Goal: Download file/media: Obtain a digital file from the website

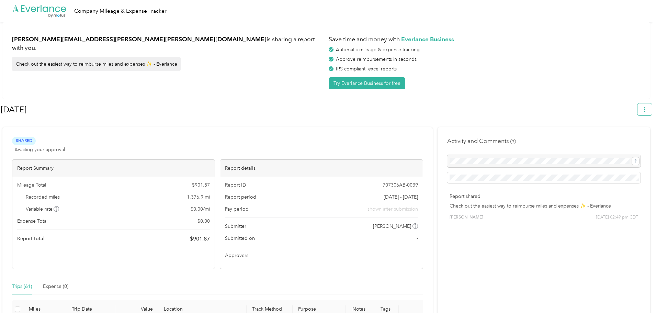
click at [646, 108] on icon "button" at bounding box center [644, 109] width 1 height 5
click at [626, 138] on span "Download" at bounding box center [628, 141] width 23 height 7
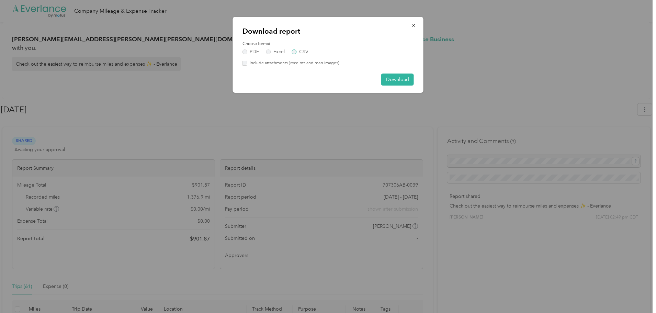
click at [295, 54] on label "CSV" at bounding box center [300, 51] width 16 height 5
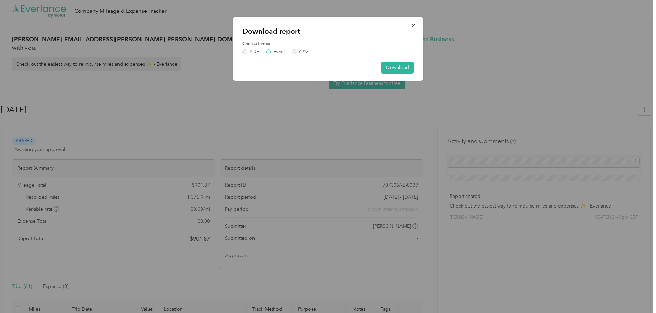
click at [276, 52] on label "Excel" at bounding box center [275, 51] width 19 height 5
click at [394, 69] on button "Download" at bounding box center [397, 67] width 33 height 12
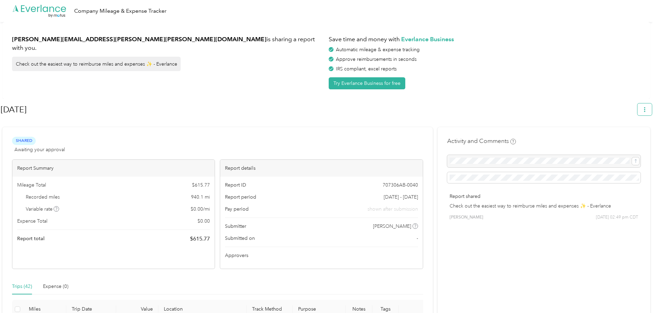
click at [647, 107] on span "button" at bounding box center [644, 109] width 5 height 6
click at [621, 138] on span "Download" at bounding box center [628, 141] width 23 height 7
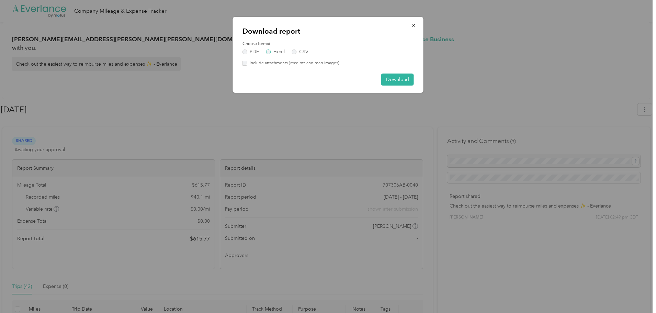
click at [274, 53] on label "Excel" at bounding box center [275, 51] width 19 height 5
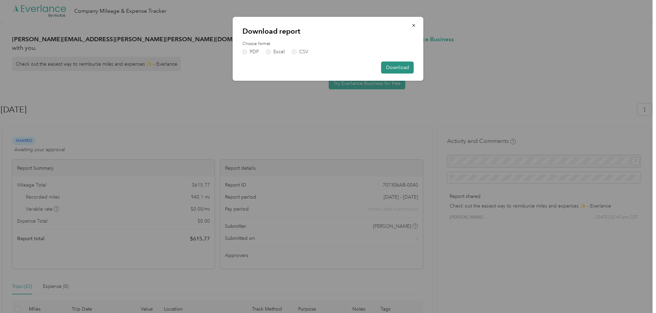
click at [396, 70] on button "Download" at bounding box center [397, 67] width 33 height 12
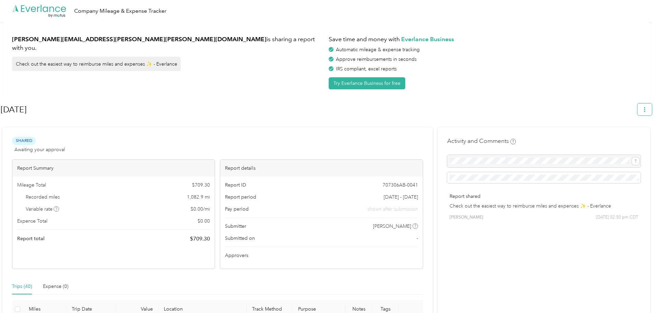
click at [647, 108] on icon "button" at bounding box center [644, 109] width 5 height 5
click at [626, 139] on li "Download" at bounding box center [628, 142] width 47 height 12
click at [620, 138] on span "Download" at bounding box center [628, 141] width 23 height 7
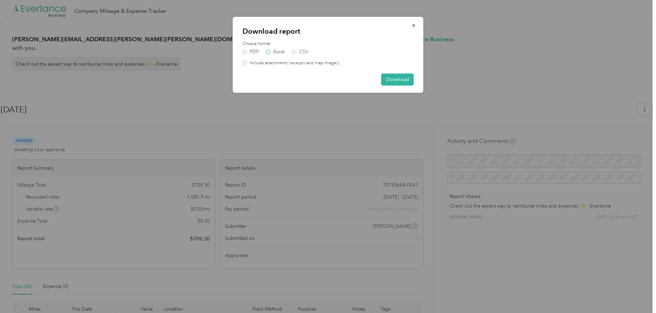
click at [282, 50] on label "Excel" at bounding box center [275, 51] width 19 height 5
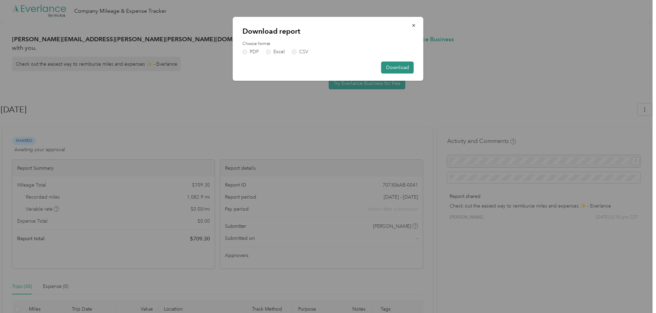
click at [400, 68] on button "Download" at bounding box center [397, 67] width 33 height 12
